Goal: Information Seeking & Learning: Learn about a topic

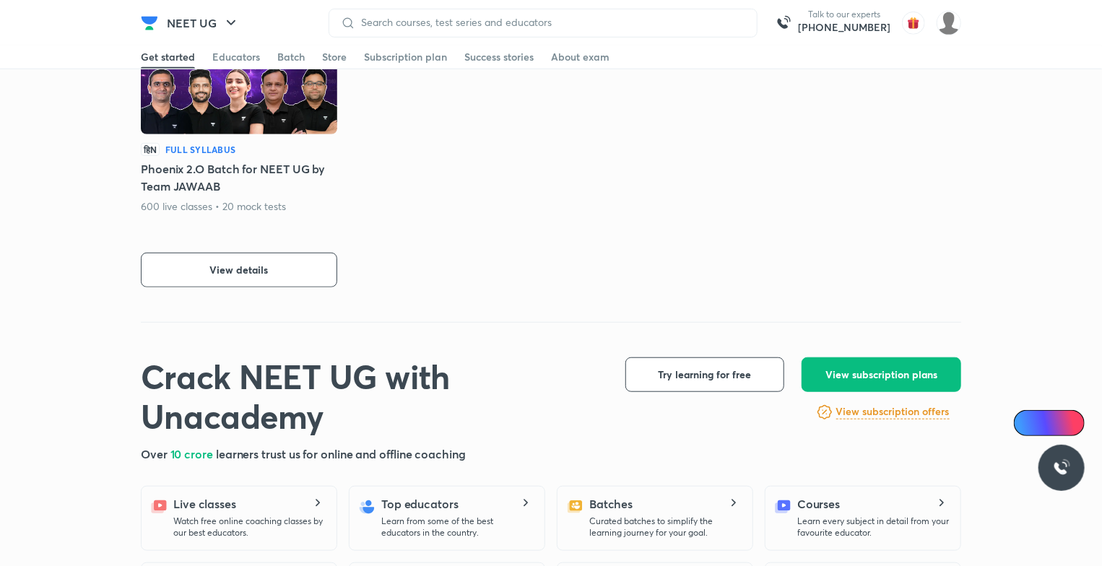
scroll to position [433, 0]
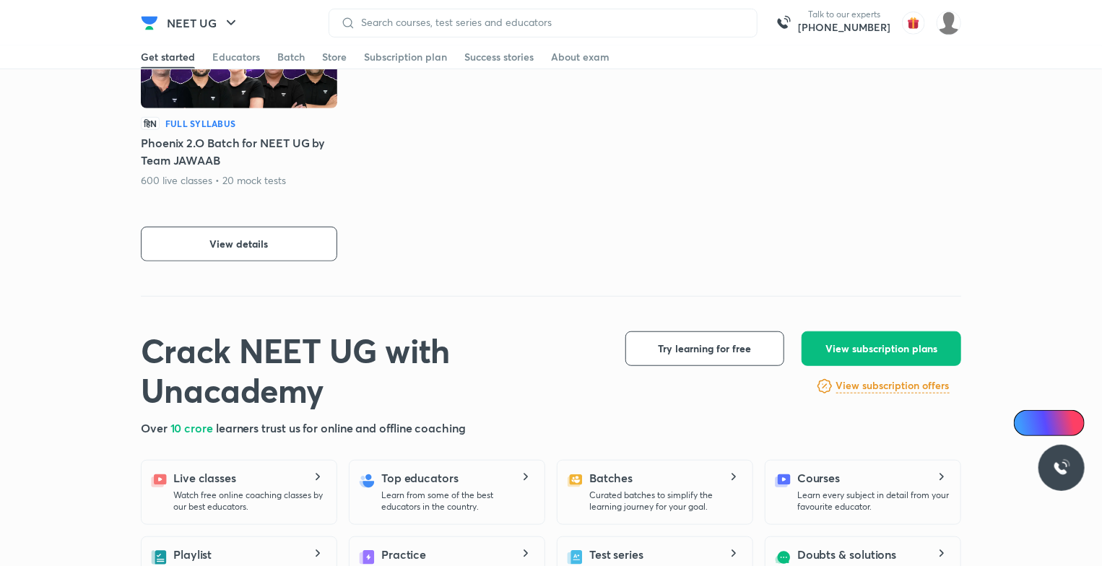
click at [228, 72] on img at bounding box center [239, 54] width 196 height 110
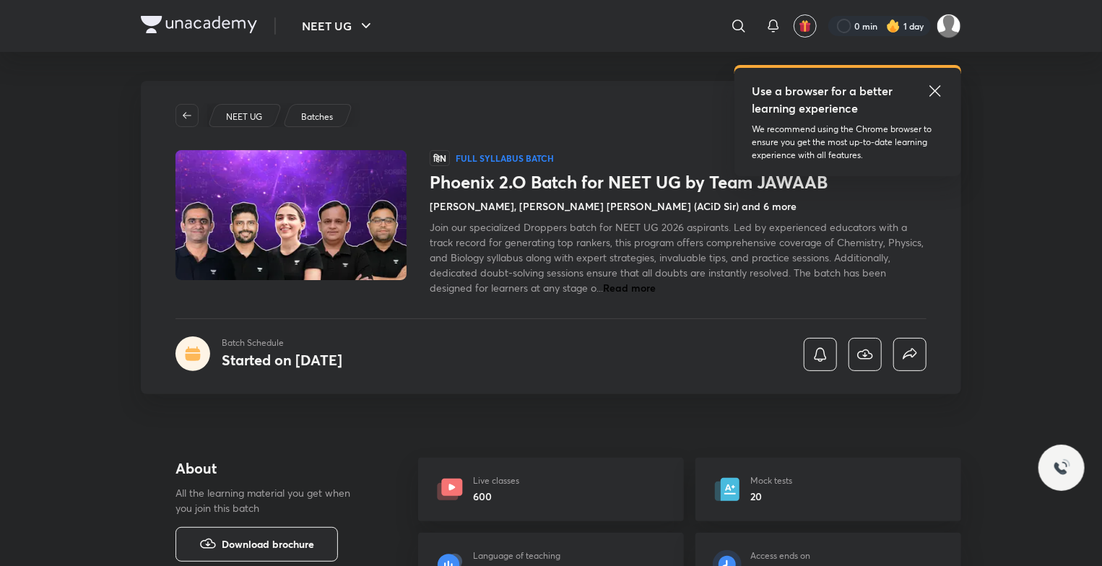
click at [930, 95] on icon at bounding box center [935, 90] width 17 height 17
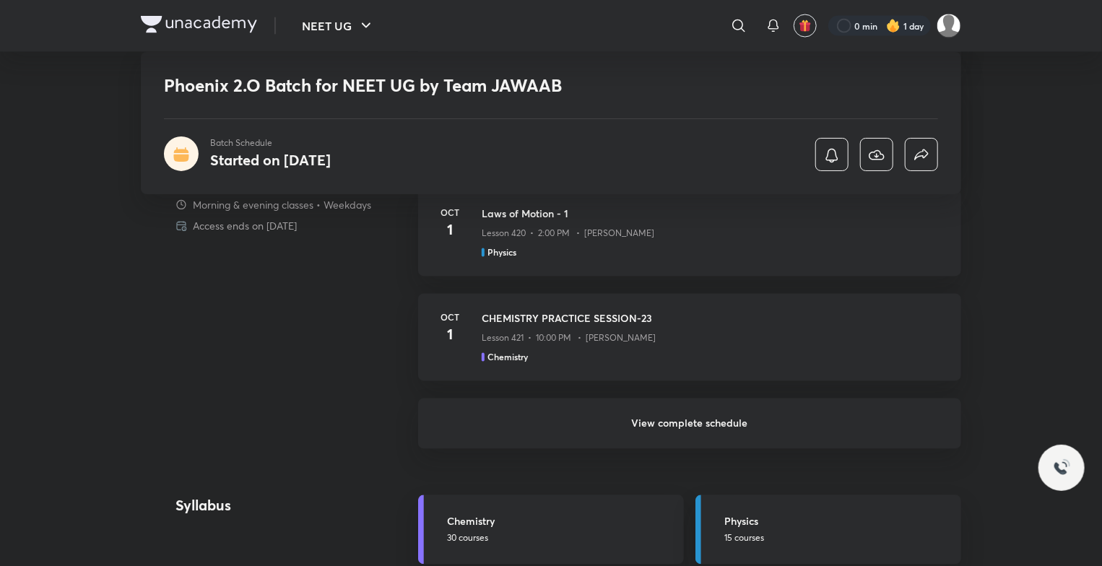
scroll to position [1300, 0]
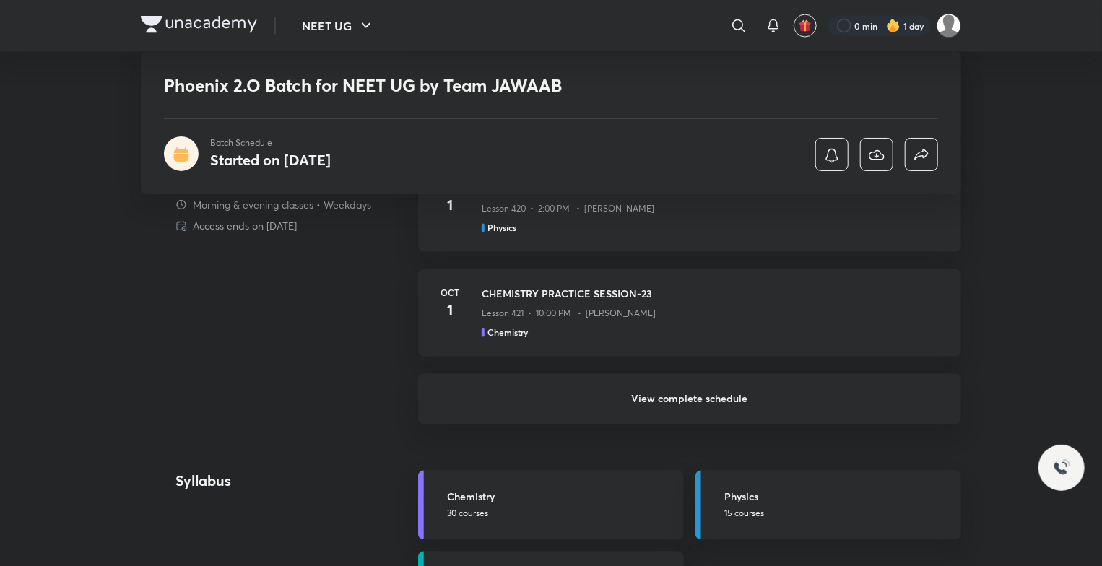
click at [571, 387] on h6 "View complete schedule" at bounding box center [689, 399] width 543 height 51
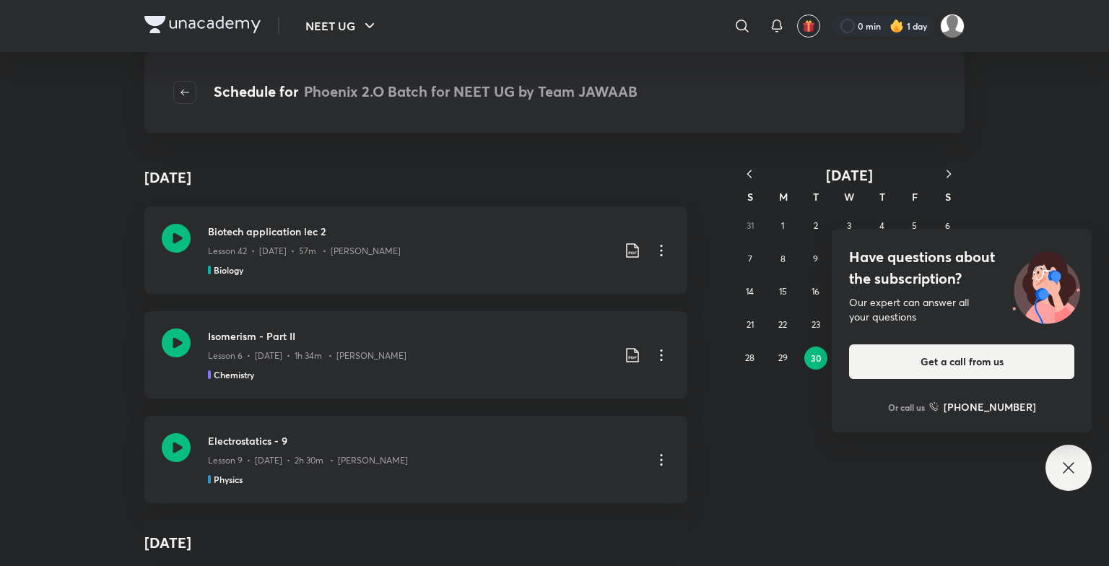
click at [1065, 474] on icon at bounding box center [1068, 467] width 17 height 17
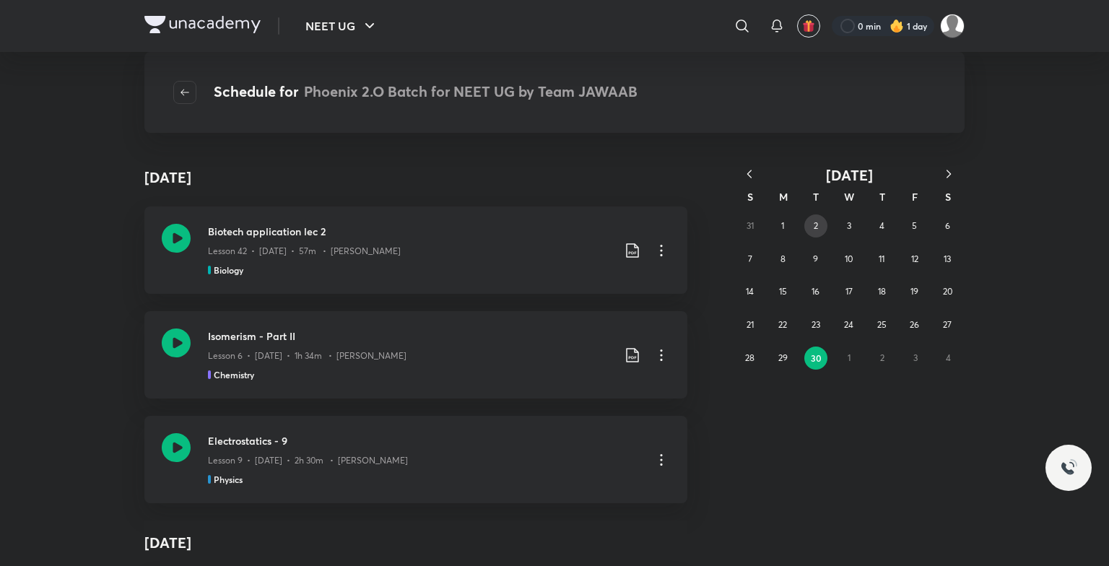
click at [823, 234] on button "2" at bounding box center [816, 226] width 23 height 23
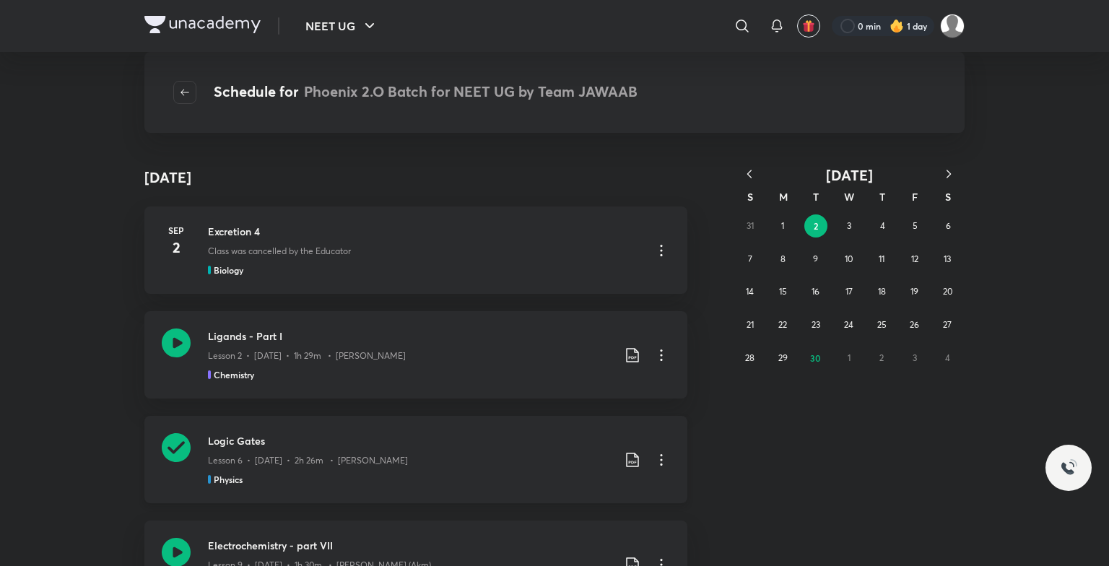
click at [183, 443] on icon at bounding box center [176, 447] width 29 height 29
